Goal: Information Seeking & Learning: Learn about a topic

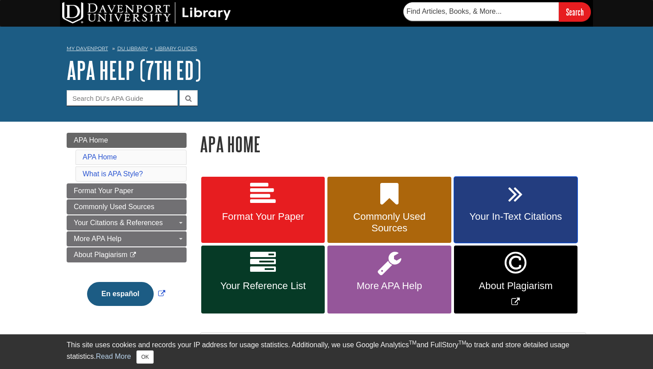
click at [494, 206] on link "Your In-Text Citations" at bounding box center [515, 210] width 123 height 67
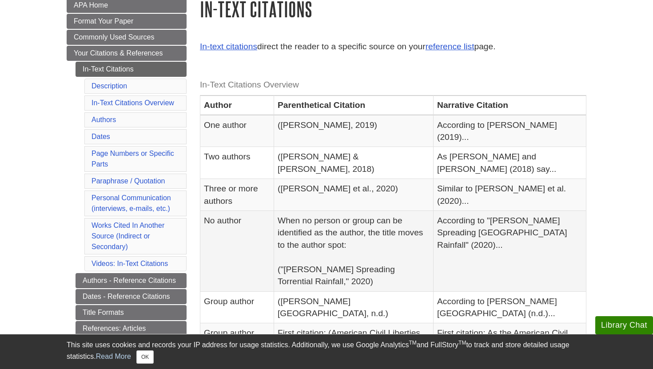
scroll to position [141, 0]
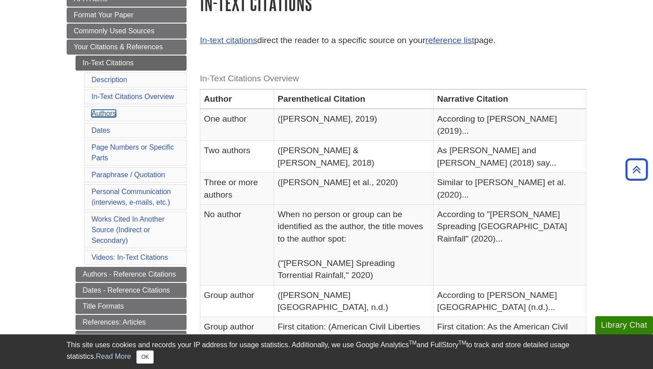
click at [103, 113] on link "Authors" at bounding box center [103, 114] width 24 height 8
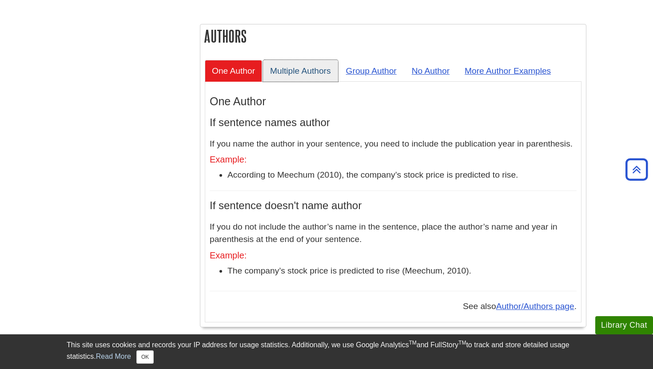
click at [303, 60] on link "Multiple Authors" at bounding box center [300, 71] width 75 height 22
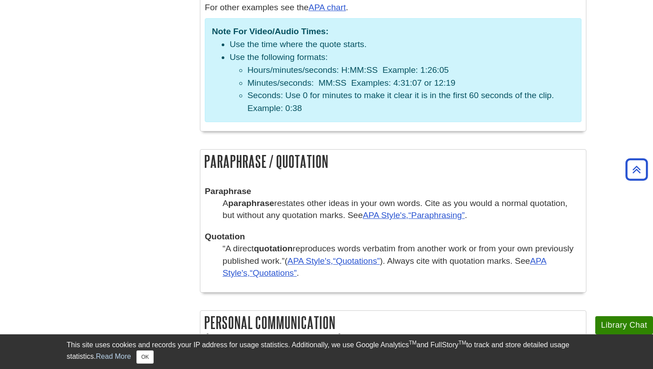
scroll to position [1530, 0]
